Goal: Task Accomplishment & Management: Complete application form

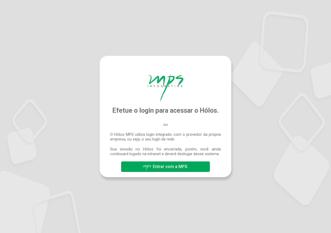
click at [178, 166] on span "Entrar com a MPS" at bounding box center [170, 166] width 35 height 5
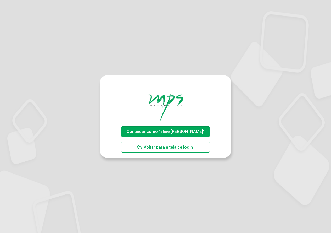
click at [154, 132] on span "Continuar como "aline.[PERSON_NAME]"" at bounding box center [166, 131] width 78 height 5
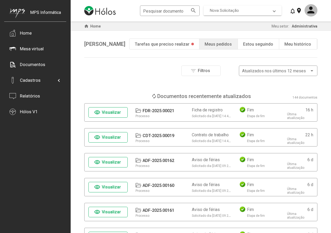
click at [239, 10] on span "Nova Solicitação" at bounding box center [224, 10] width 29 height 5
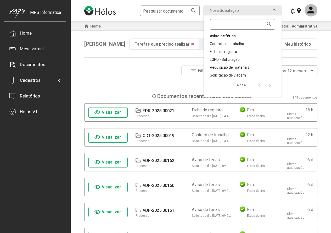
click at [234, 37] on div "Aviso de férias" at bounding box center [242, 35] width 65 height 5
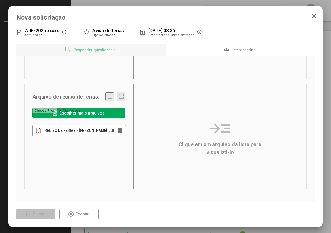
scroll to position [12, 0]
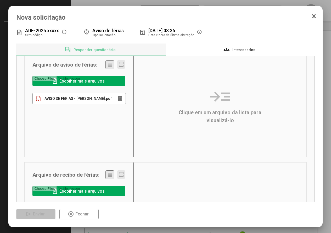
click at [239, 50] on span "Interessados" at bounding box center [244, 50] width 23 height 4
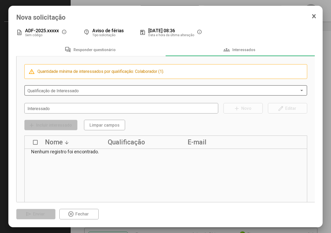
click at [49, 92] on span at bounding box center [164, 90] width 272 height 5
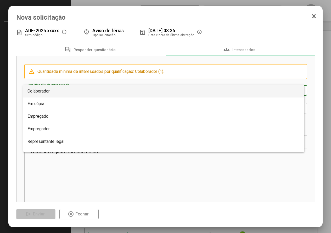
click at [49, 92] on span "Colaborador" at bounding box center [39, 91] width 22 height 5
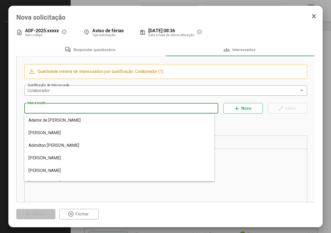
click at [47, 109] on input "Interessado" at bounding box center [122, 108] width 188 height 5
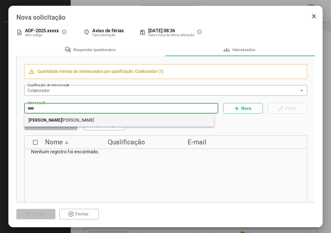
click at [50, 116] on mat-option "Irma Teresinha Bonamigo Martins" at bounding box center [119, 120] width 190 height 13
type input "**********"
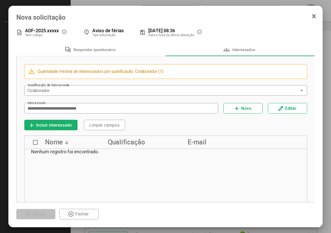
click at [48, 125] on span "Incluir interessado" at bounding box center [54, 125] width 36 height 5
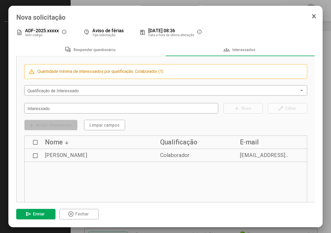
click at [32, 211] on span "send Enviar" at bounding box center [35, 213] width 21 height 9
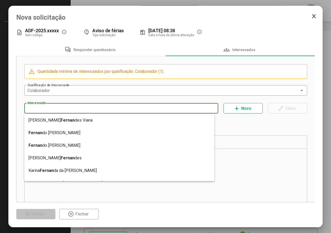
type input "**********"
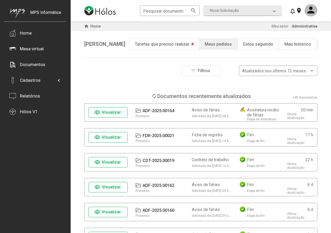
click at [114, 111] on span "Visualizar" at bounding box center [111, 112] width 19 height 5
